Goal: Task Accomplishment & Management: Use online tool/utility

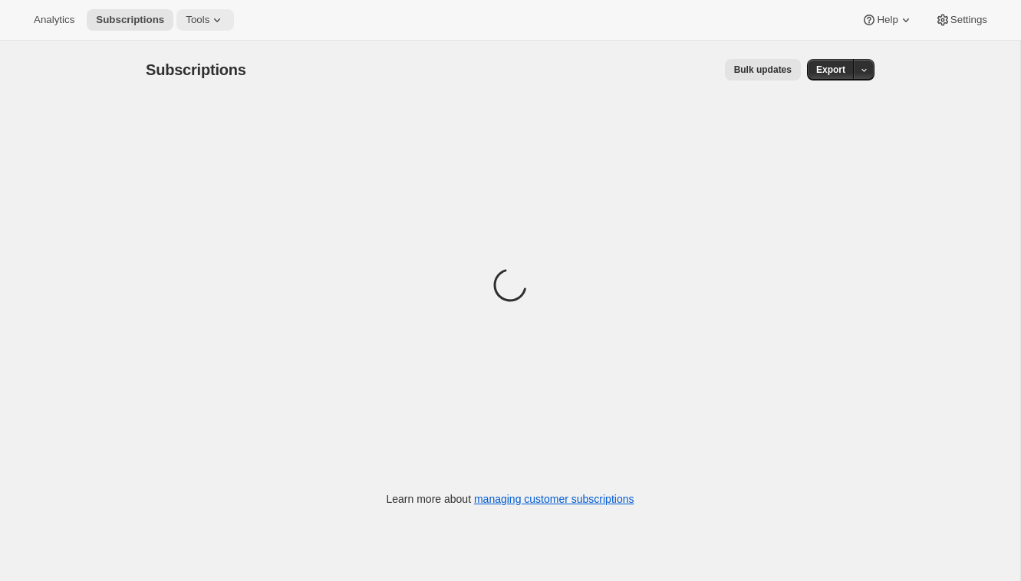
click at [214, 13] on icon at bounding box center [216, 19] width 15 height 15
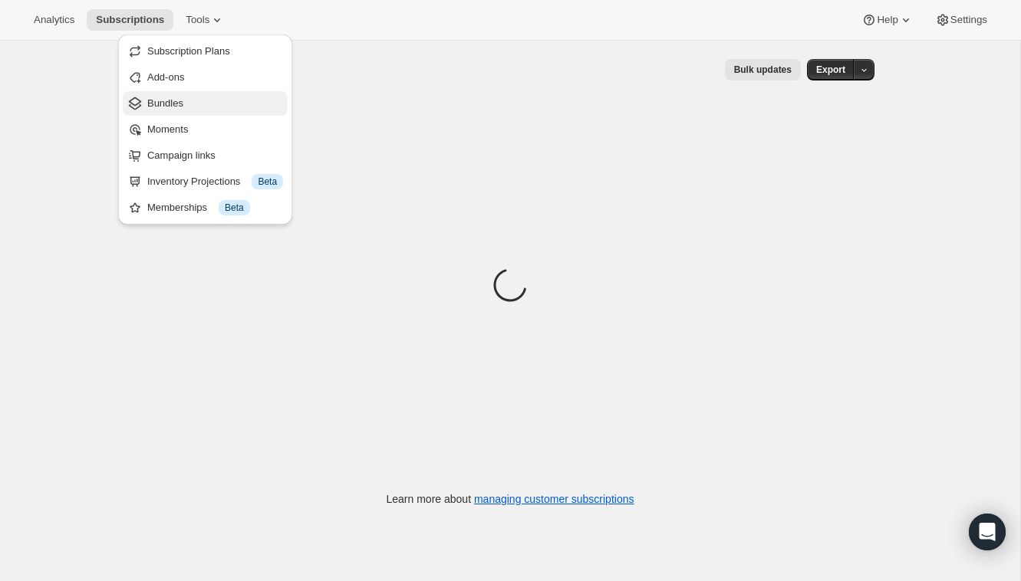
click at [199, 98] on span "Bundles" at bounding box center [215, 103] width 136 height 15
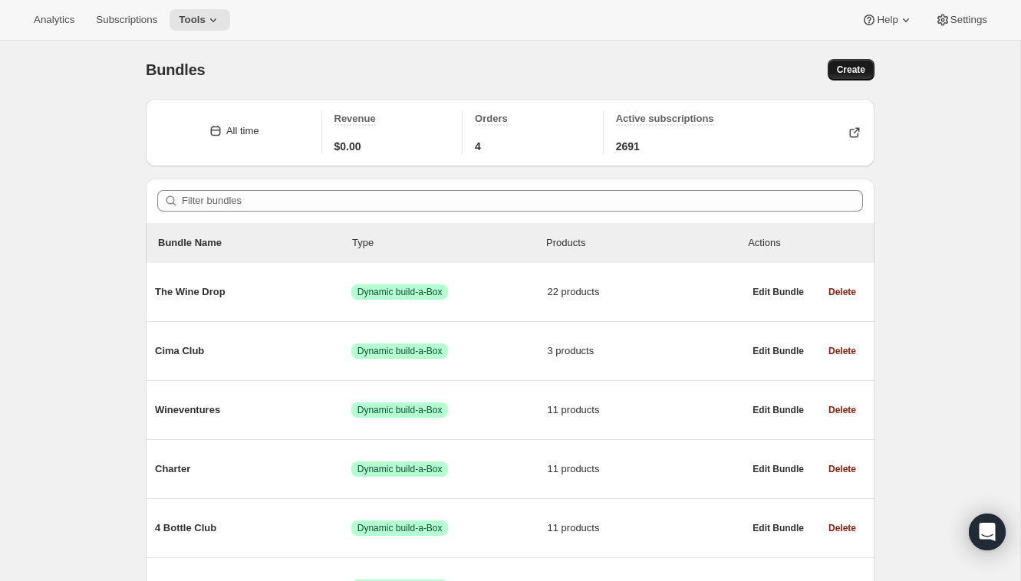
click at [833, 71] on button "Create" at bounding box center [850, 69] width 47 height 21
